Goal: Task Accomplishment & Management: Manage account settings

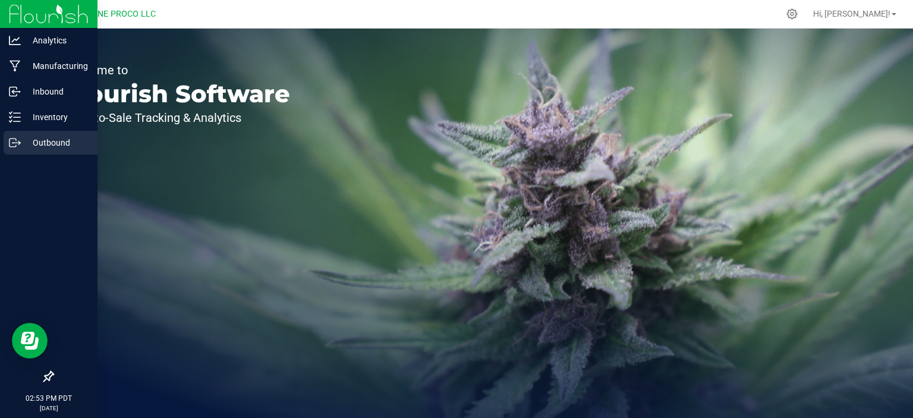
click at [34, 148] on p "Outbound" at bounding box center [56, 142] width 71 height 14
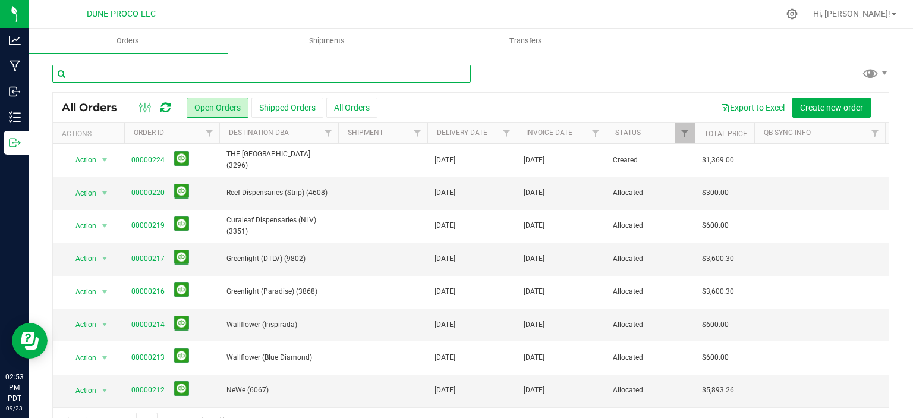
click at [154, 78] on input "text" at bounding box center [261, 74] width 418 height 18
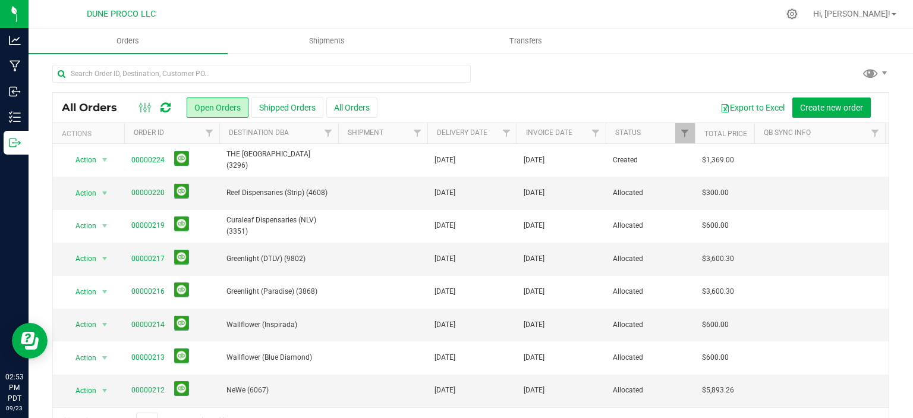
click at [898, 7] on div "Hi, [PERSON_NAME]!" at bounding box center [854, 14] width 93 height 21
click at [895, 10] on link "Hi, [PERSON_NAME]!" at bounding box center [854, 14] width 93 height 12
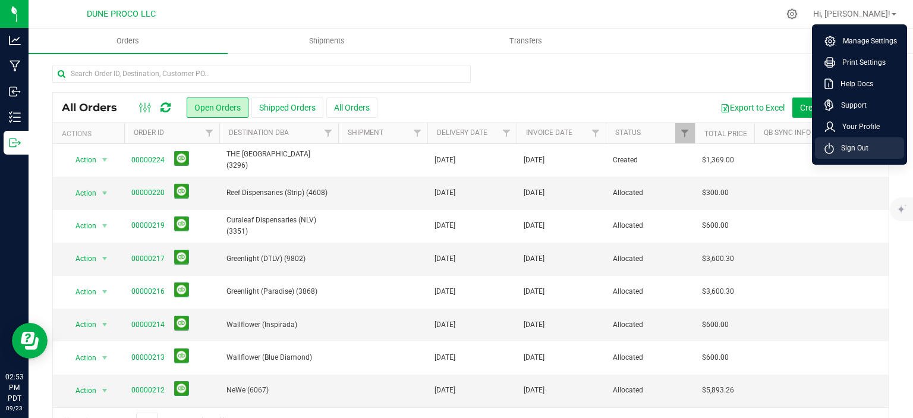
click at [866, 143] on span "Sign Out" at bounding box center [851, 148] width 34 height 12
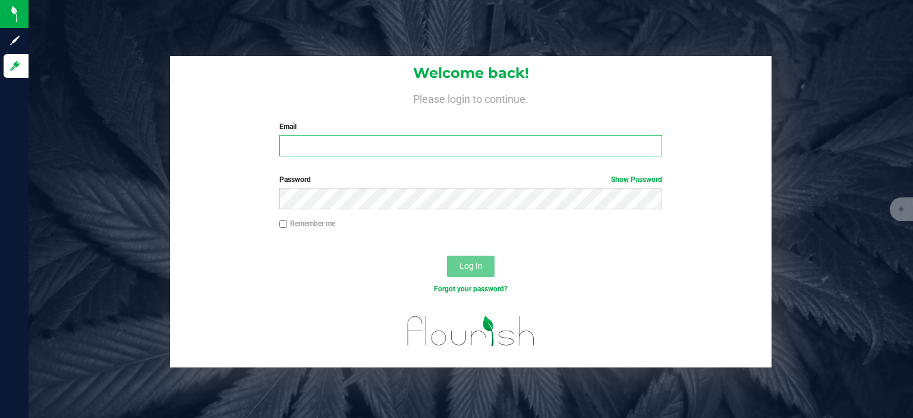
click at [390, 151] on input "Email" at bounding box center [470, 145] width 383 height 21
type input "[EMAIL_ADDRESS][DOMAIN_NAME]"
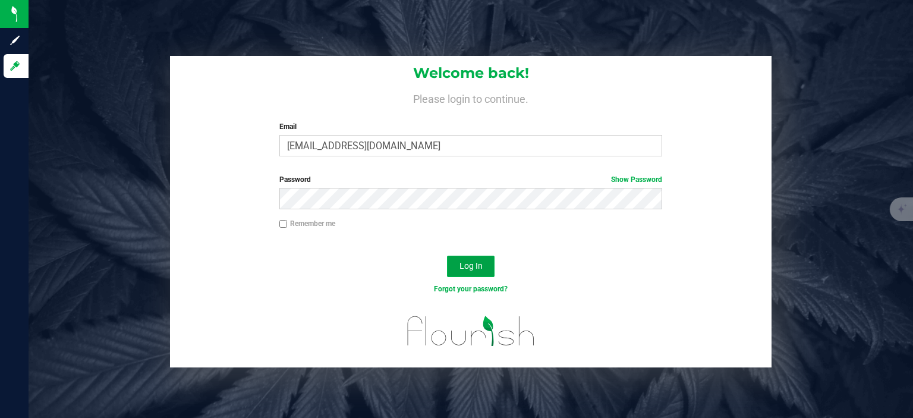
click at [481, 265] on span "Log In" at bounding box center [470, 266] width 23 height 10
